Goal: Task Accomplishment & Management: Use online tool/utility

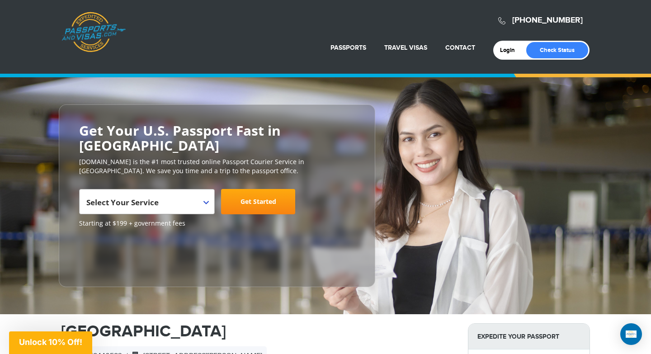
click at [188, 193] on span "Select Your Service" at bounding box center [145, 205] width 119 height 25
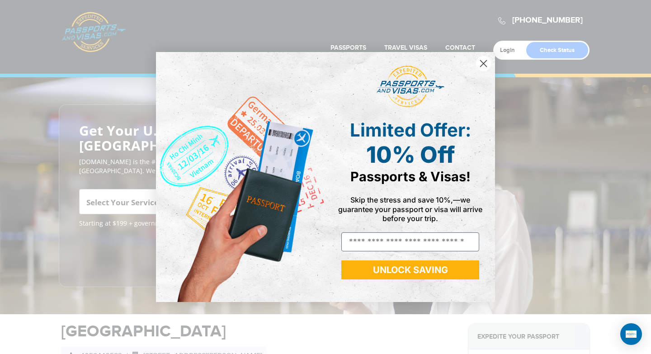
click at [485, 64] on circle "Close dialog" at bounding box center [483, 63] width 15 height 15
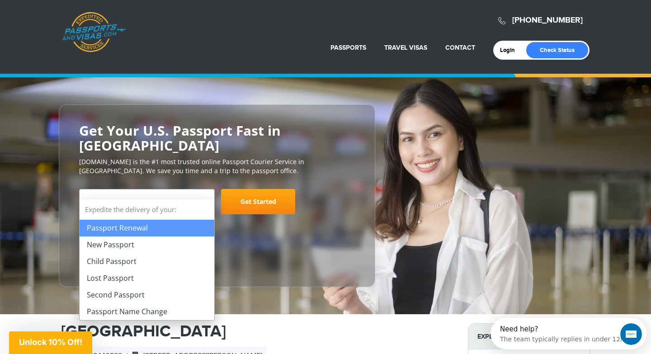
click at [190, 194] on span "Select Your Service" at bounding box center [145, 205] width 119 height 25
click at [30, 339] on span "Unlock 10% Off!" at bounding box center [50, 341] width 63 height 9
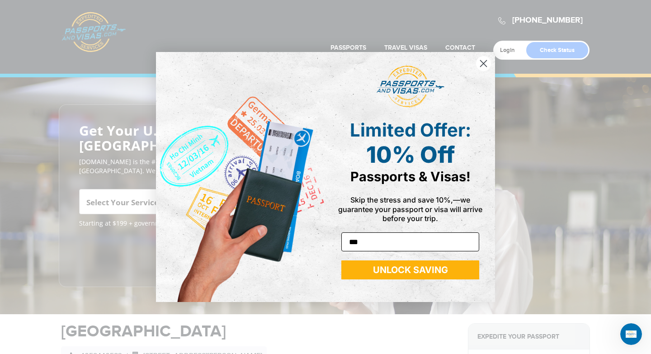
type input "**********"
click at [414, 273] on button "UNLOCK SAVING" at bounding box center [410, 269] width 138 height 19
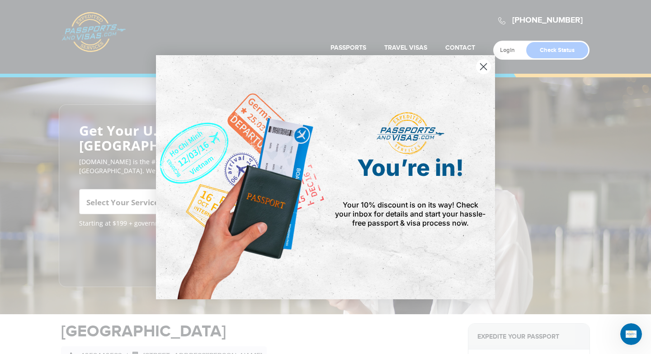
click at [485, 71] on circle "Close dialog" at bounding box center [483, 66] width 15 height 15
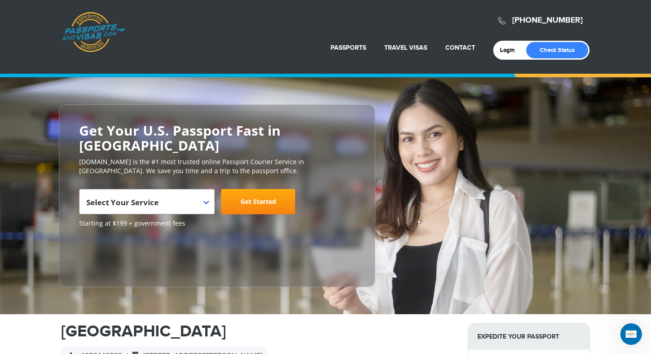
click at [201, 193] on span "Select Your Service" at bounding box center [145, 205] width 119 height 25
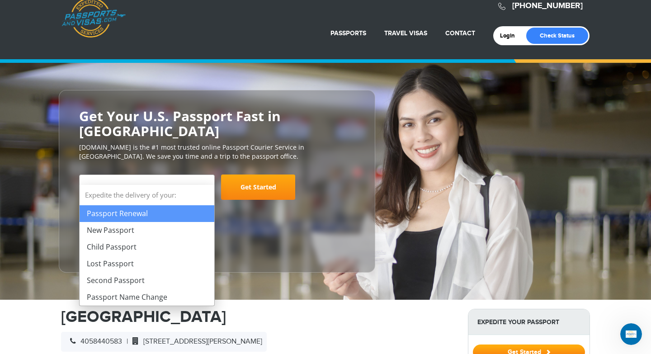
scroll to position [8, 0]
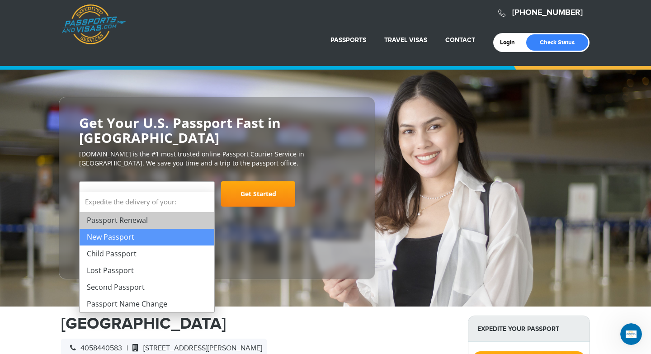
select select "**********"
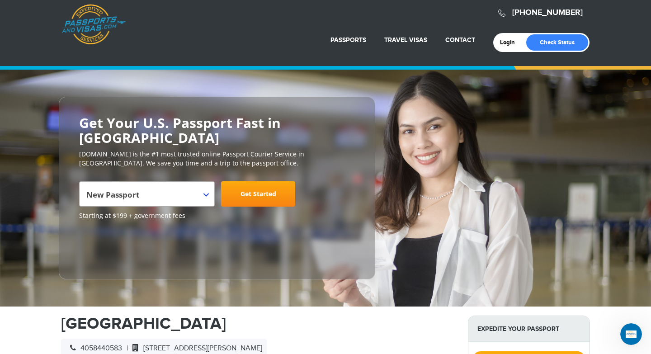
click at [263, 181] on link "Get Started" at bounding box center [258, 193] width 74 height 25
